Goal: Task Accomplishment & Management: Manage account settings

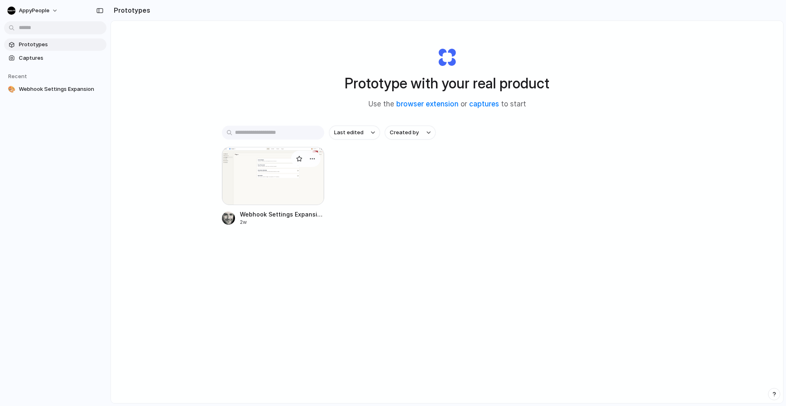
click at [279, 212] on span "Webhook Settings Expansion" at bounding box center [282, 214] width 84 height 9
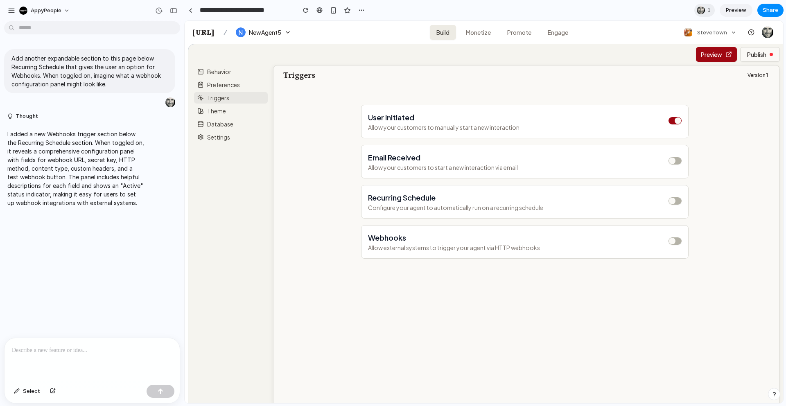
click at [223, 113] on span "Theme" at bounding box center [211, 111] width 29 height 8
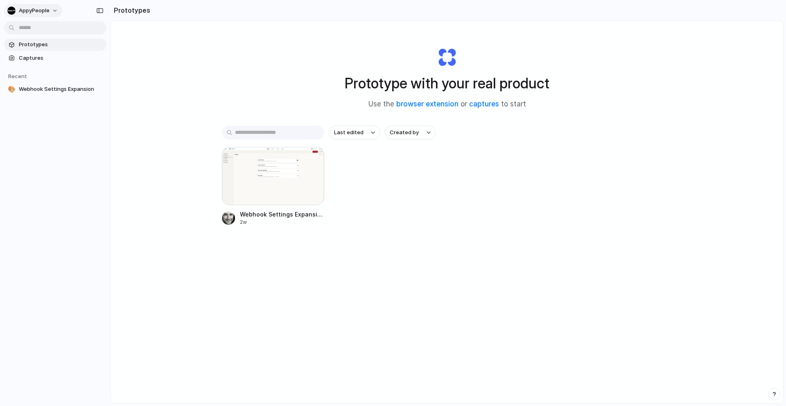
click at [46, 14] on span "AppyPeople" at bounding box center [34, 11] width 31 height 8
click at [37, 68] on span "Sign out" at bounding box center [30, 68] width 22 height 8
